Goal: Transaction & Acquisition: Obtain resource

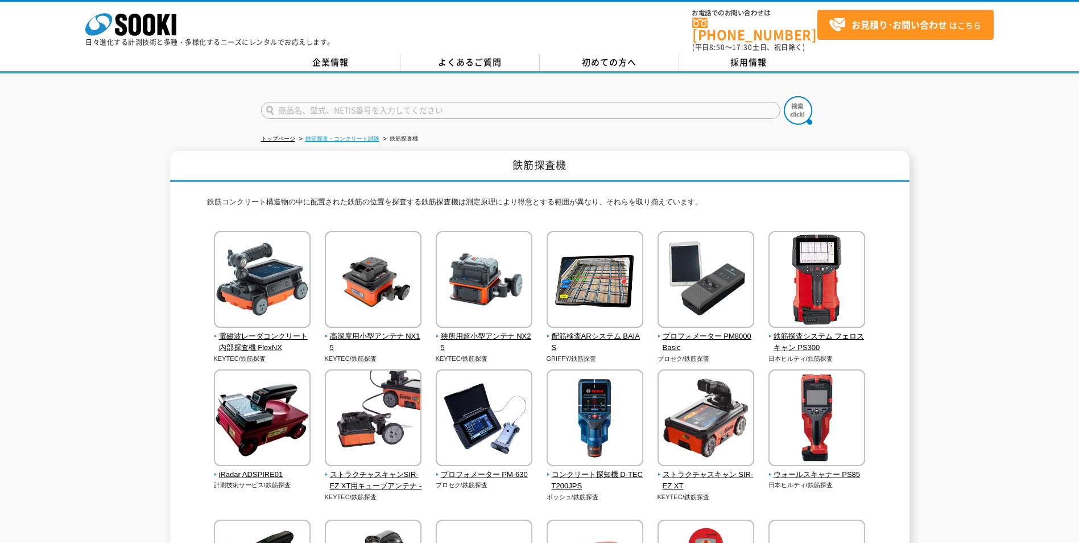
click at [311, 135] on link "鉄筋探査・コンクリート試験" at bounding box center [343, 138] width 74 height 6
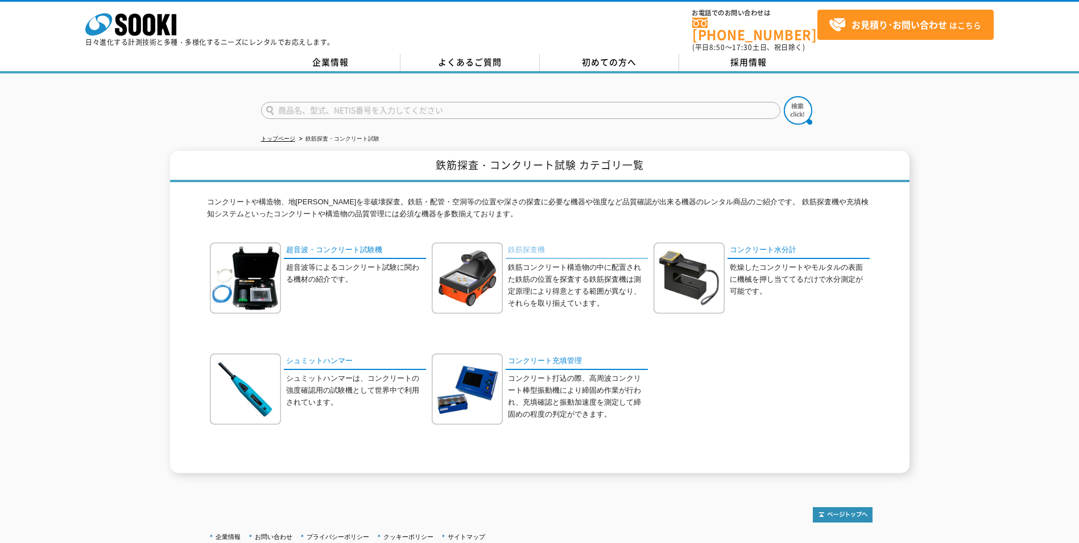
click at [526, 242] on link "鉄筋探査機" at bounding box center [577, 250] width 142 height 16
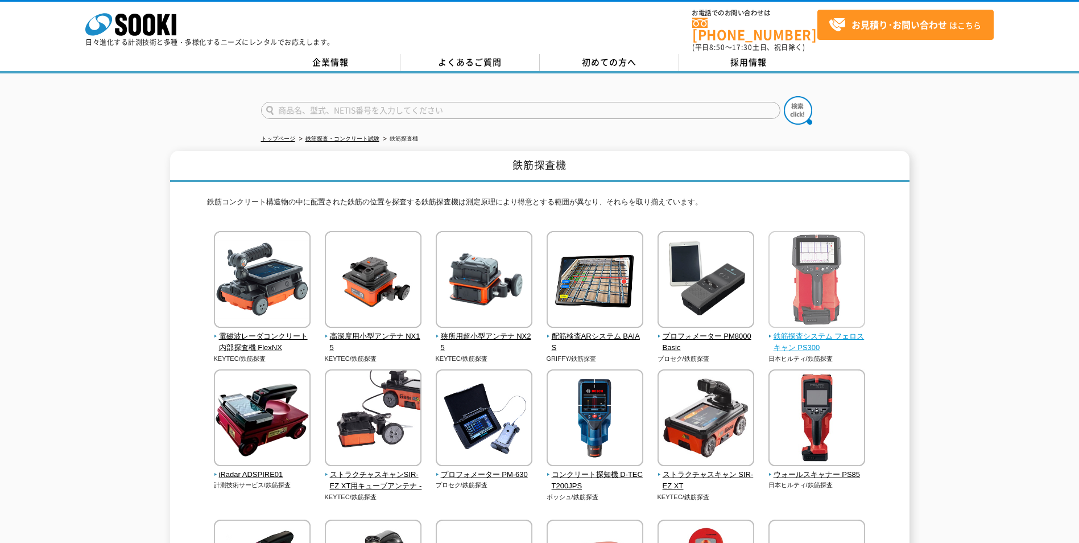
click at [832, 331] on span "鉄筋探査システム フェロスキャン PS300" at bounding box center [817, 343] width 97 height 24
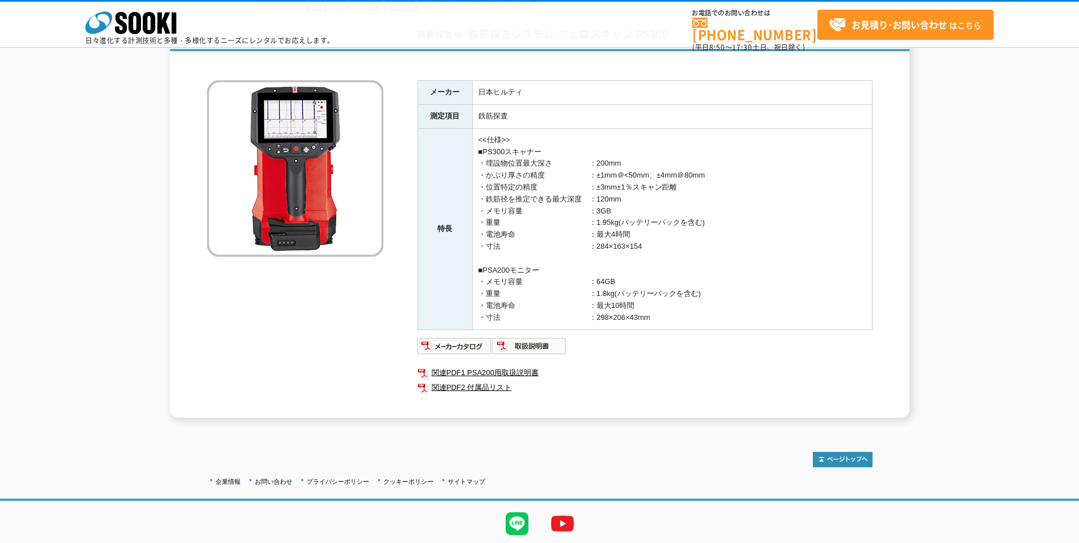
scroll to position [58, 0]
